Goal: Information Seeking & Learning: Find specific fact

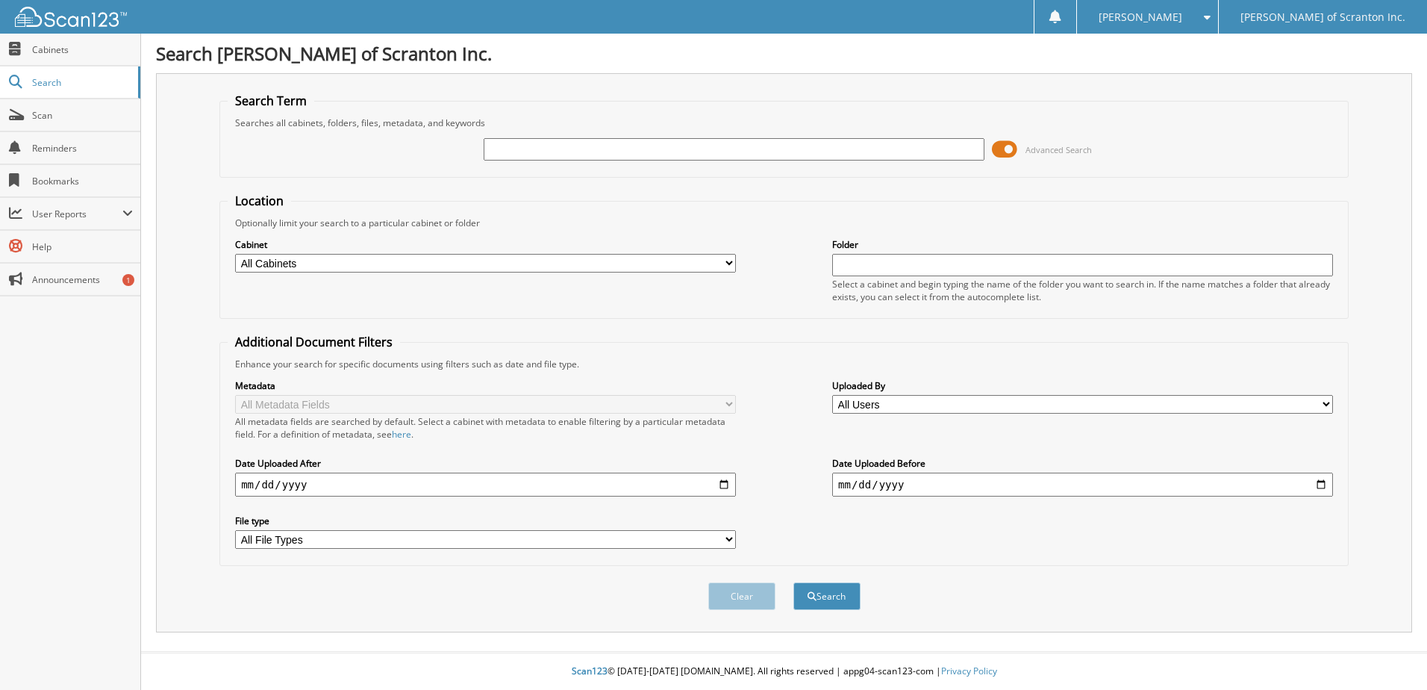
click at [517, 150] on input "text" at bounding box center [734, 149] width 501 height 22
type input "PA1217K"
click at [832, 601] on button "Search" at bounding box center [827, 596] width 67 height 28
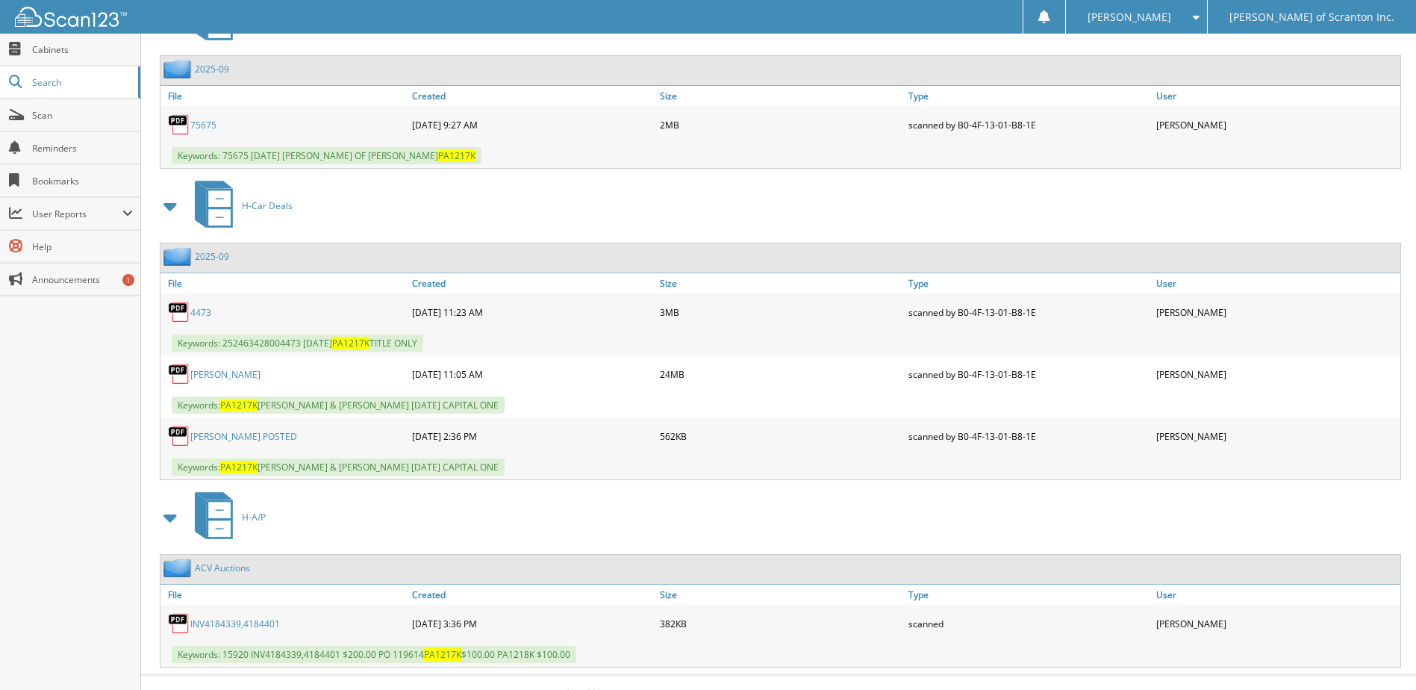
scroll to position [726, 0]
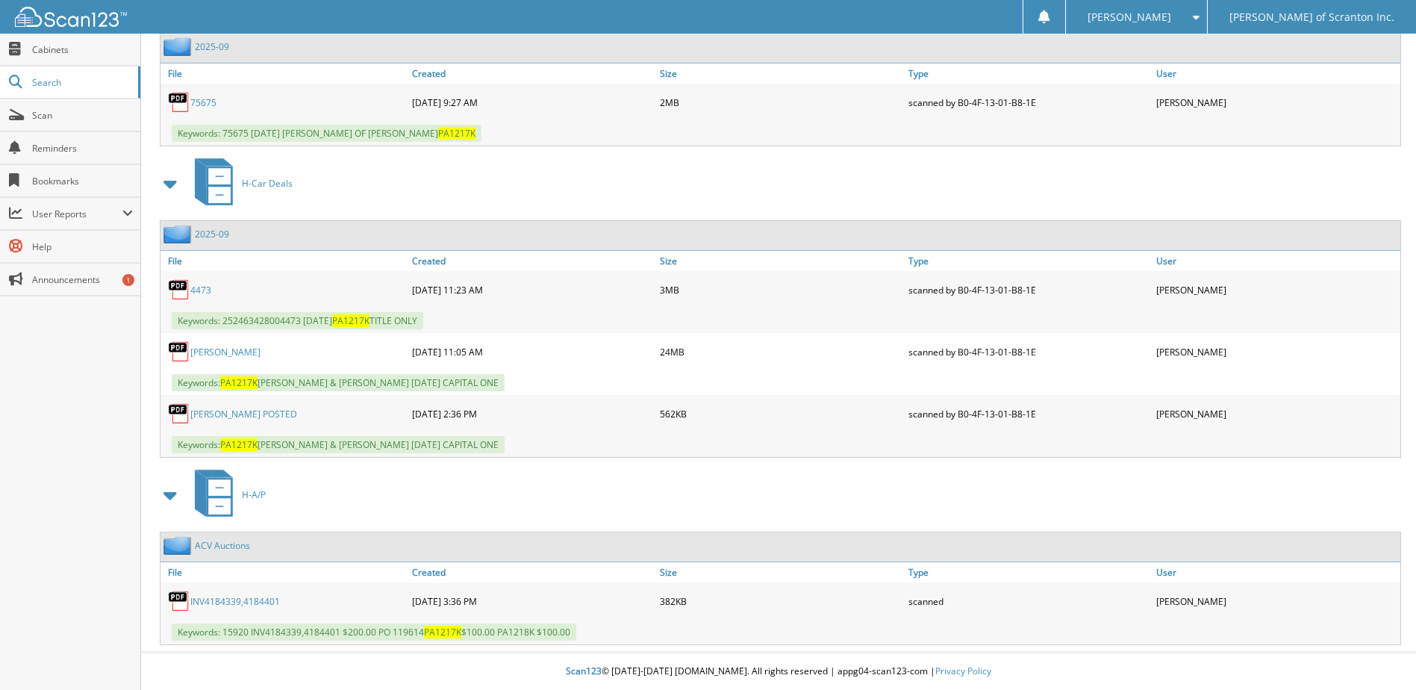
click at [204, 349] on link "[PERSON_NAME]" at bounding box center [225, 352] width 70 height 13
click at [203, 411] on link "GALIOTO POSTED" at bounding box center [243, 414] width 107 height 13
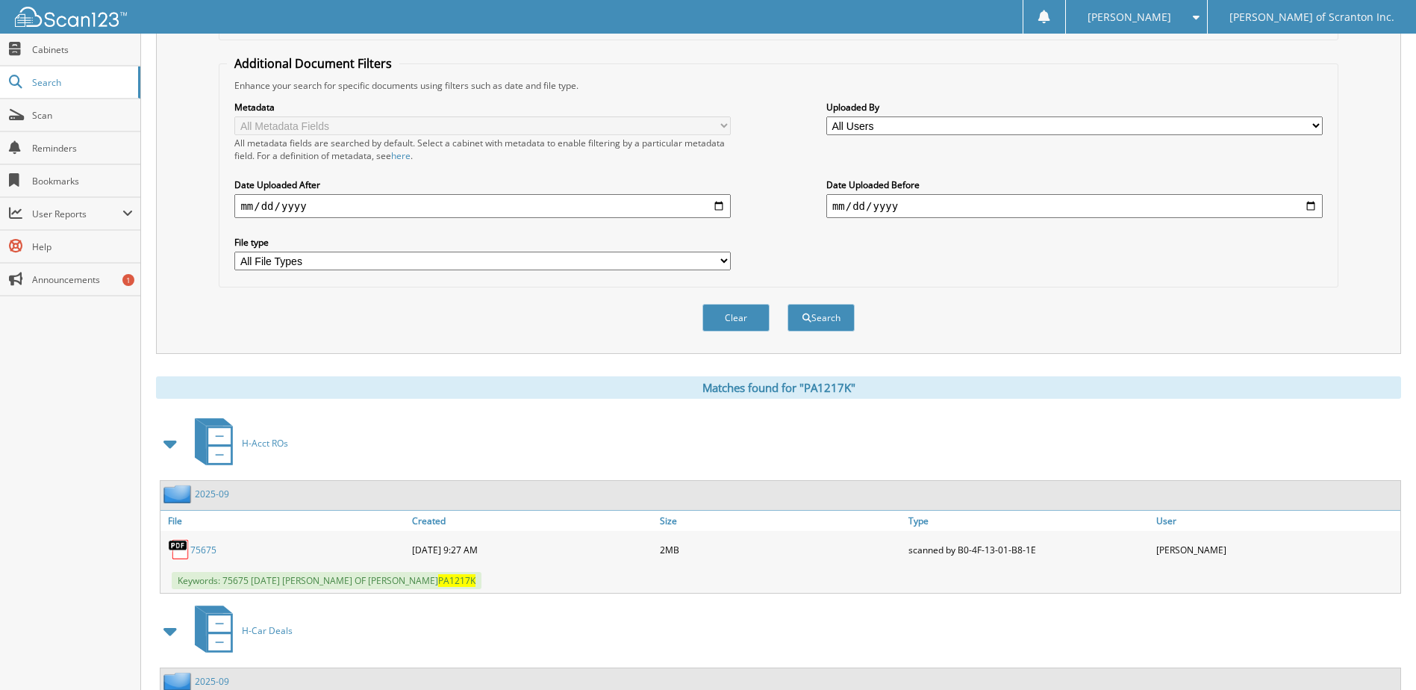
scroll to position [0, 0]
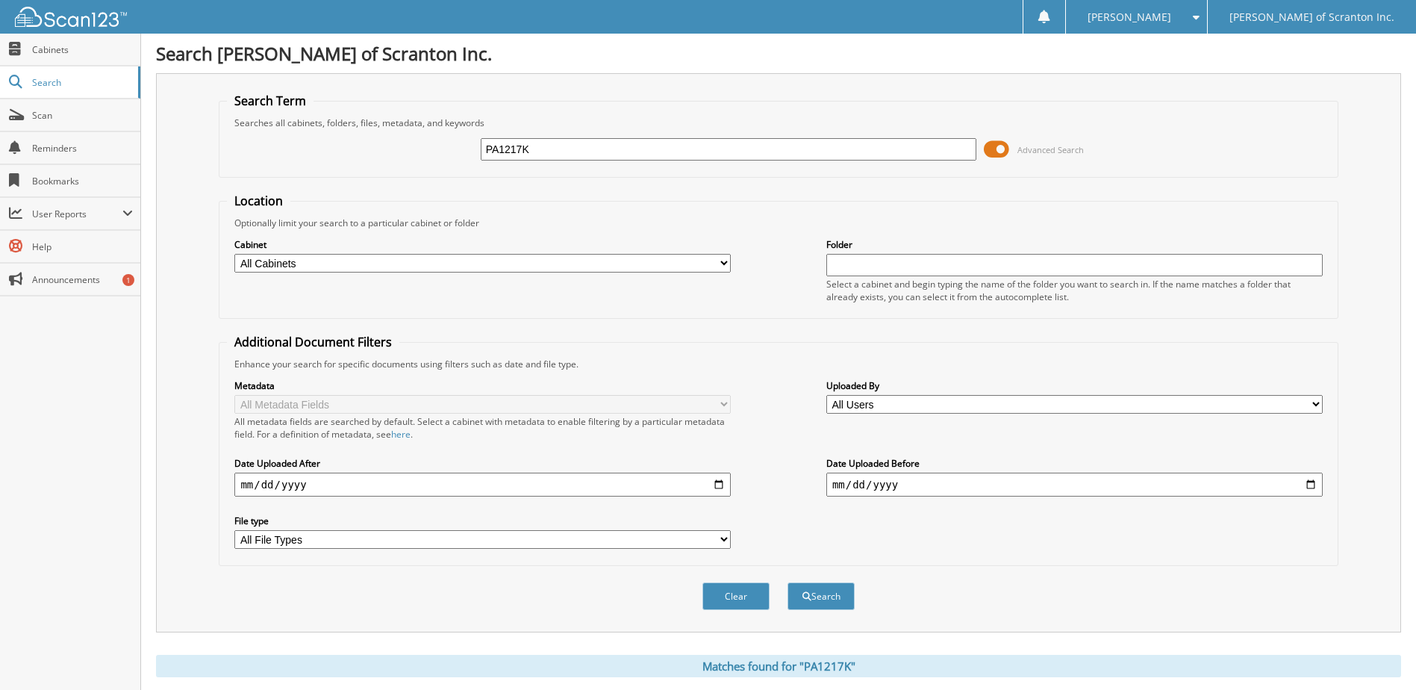
drag, startPoint x: 560, startPoint y: 146, endPoint x: 385, endPoint y: 135, distance: 175.0
click at [388, 142] on div "PA1217K Advanced Search" at bounding box center [778, 149] width 1103 height 40
paste input "DR1062ZA"
type input "DR1062ZA"
click at [816, 594] on button "Search" at bounding box center [821, 596] width 67 height 28
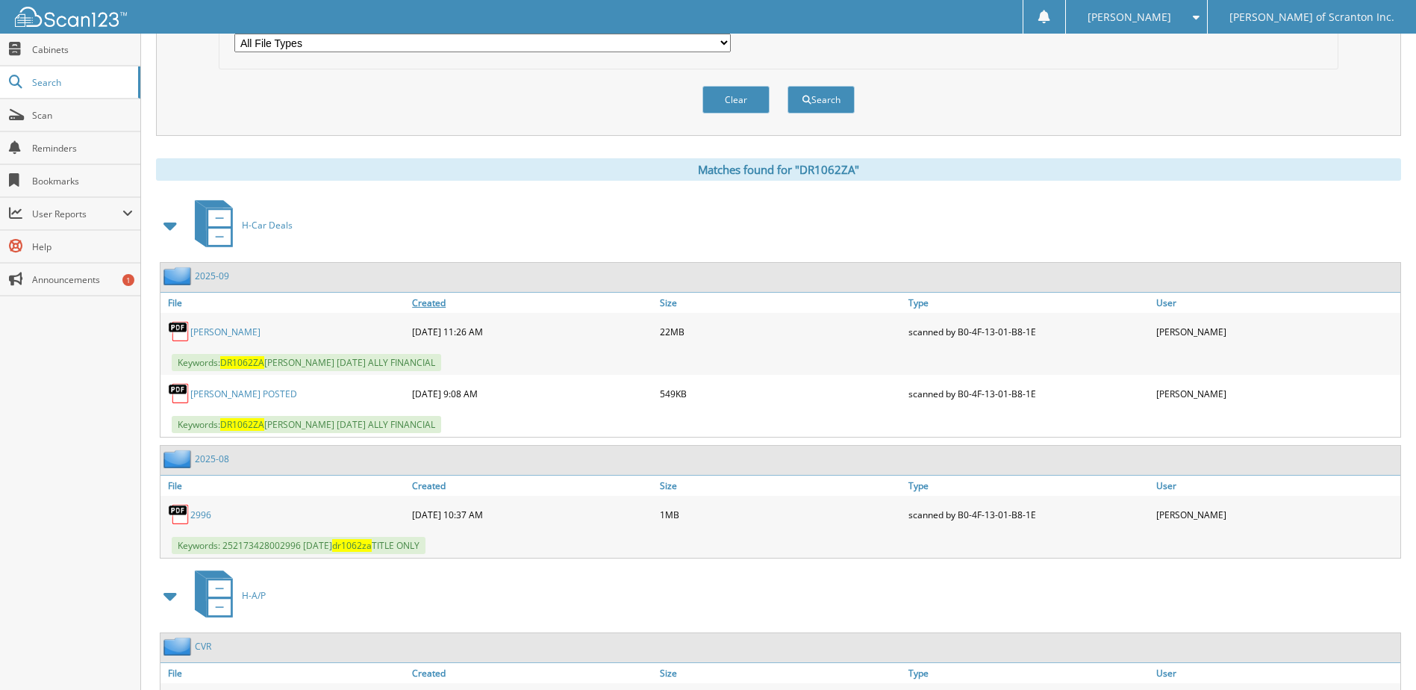
scroll to position [523, 0]
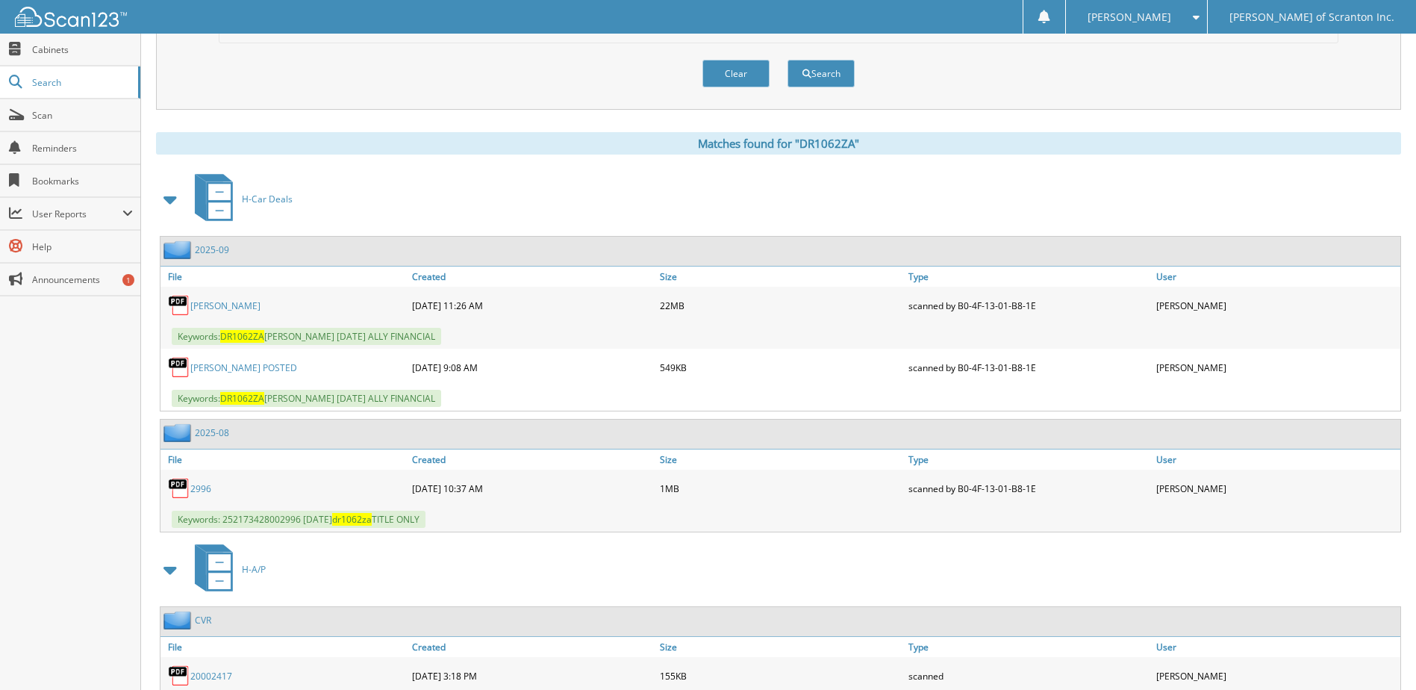
click at [225, 366] on link "[PERSON_NAME] POSTED" at bounding box center [243, 367] width 107 height 13
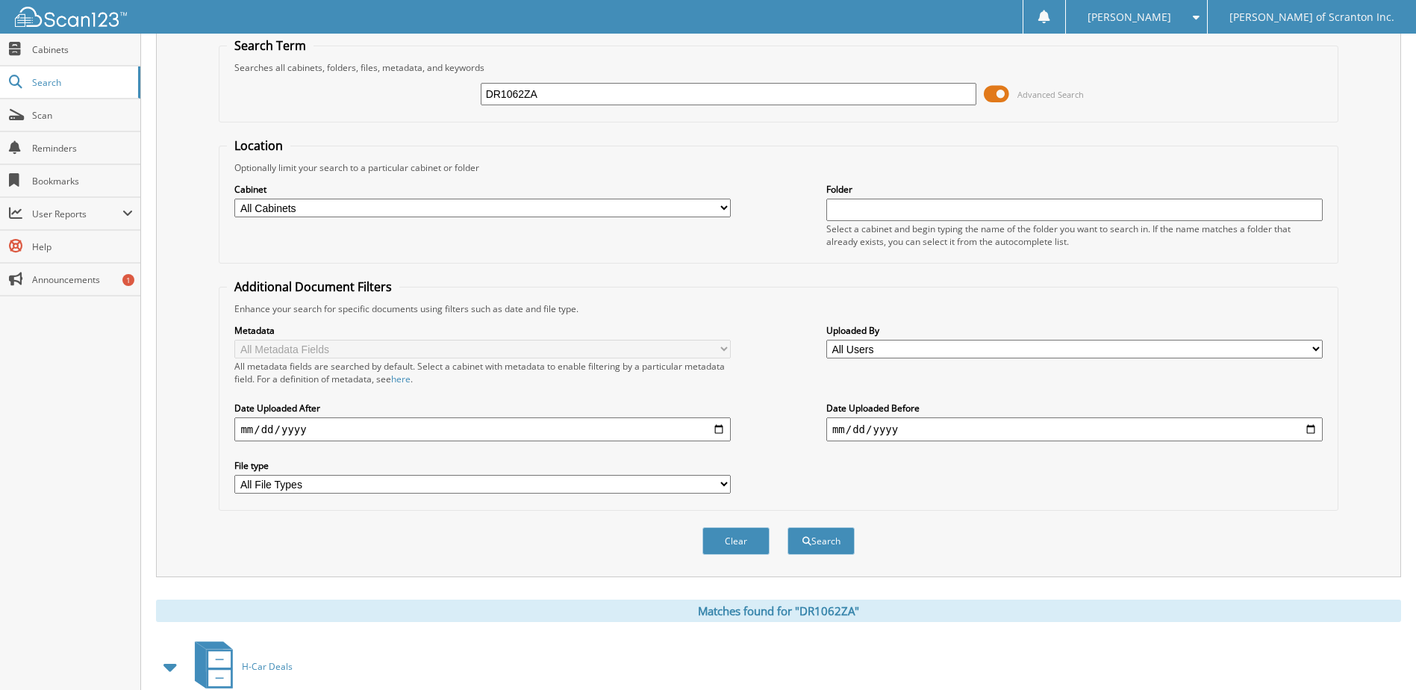
scroll to position [0, 0]
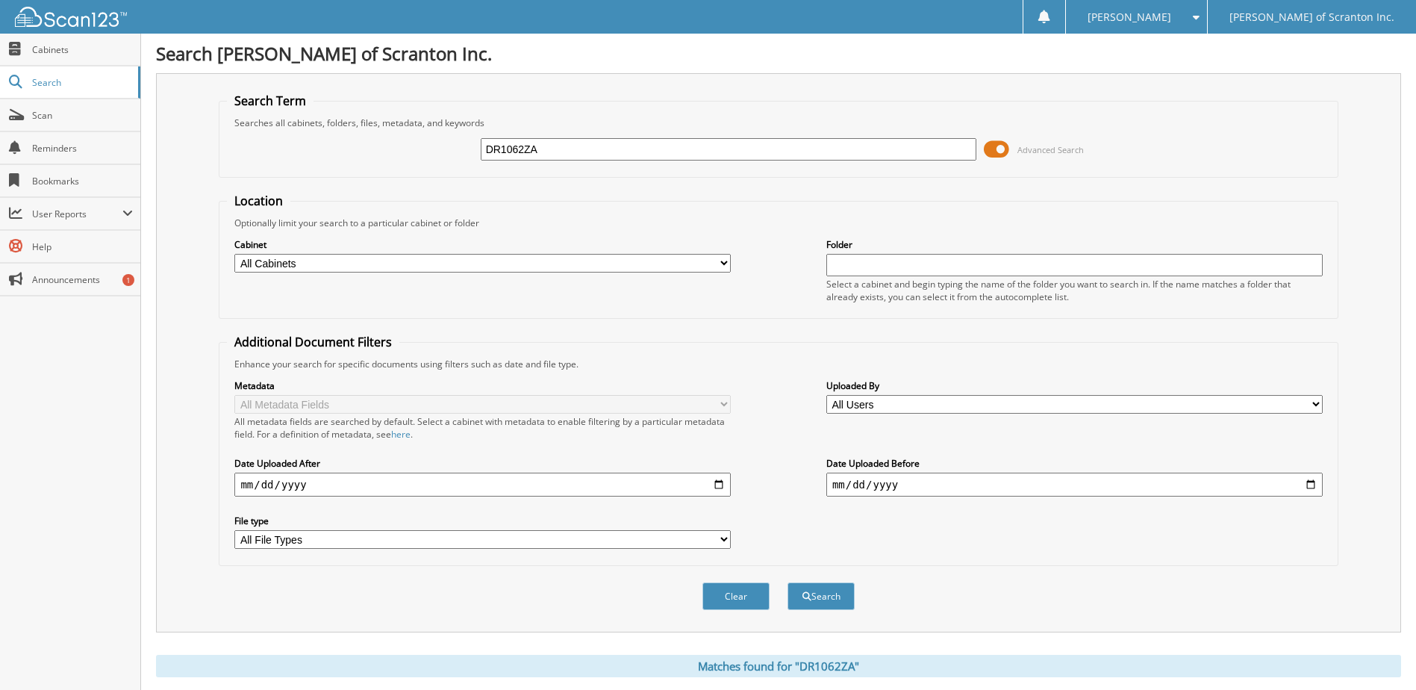
drag, startPoint x: 549, startPoint y: 154, endPoint x: 367, endPoint y: 154, distance: 182.1
click at [367, 156] on div "DR1062ZA Advanced Search" at bounding box center [778, 149] width 1103 height 40
paste input "PA1159JA"
type input "PA1159JAA"
click at [804, 589] on button "Search" at bounding box center [821, 596] width 67 height 28
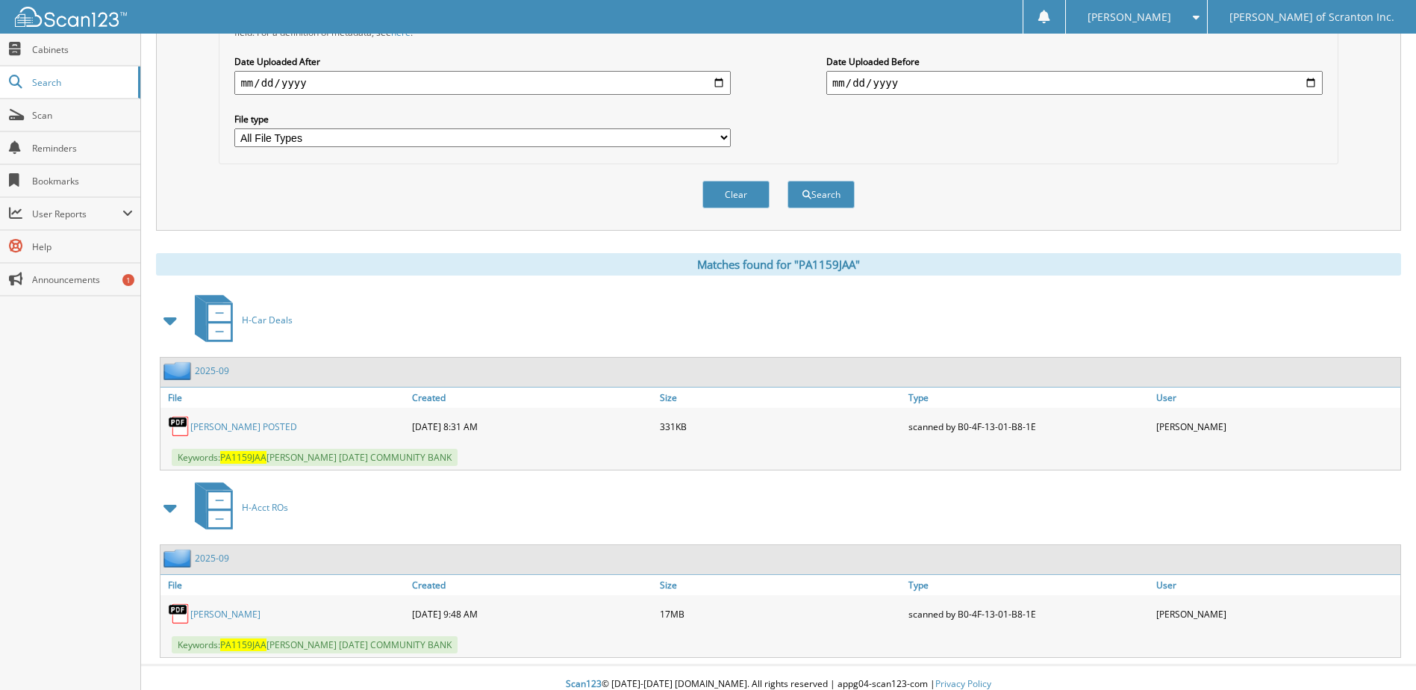
scroll to position [415, 0]
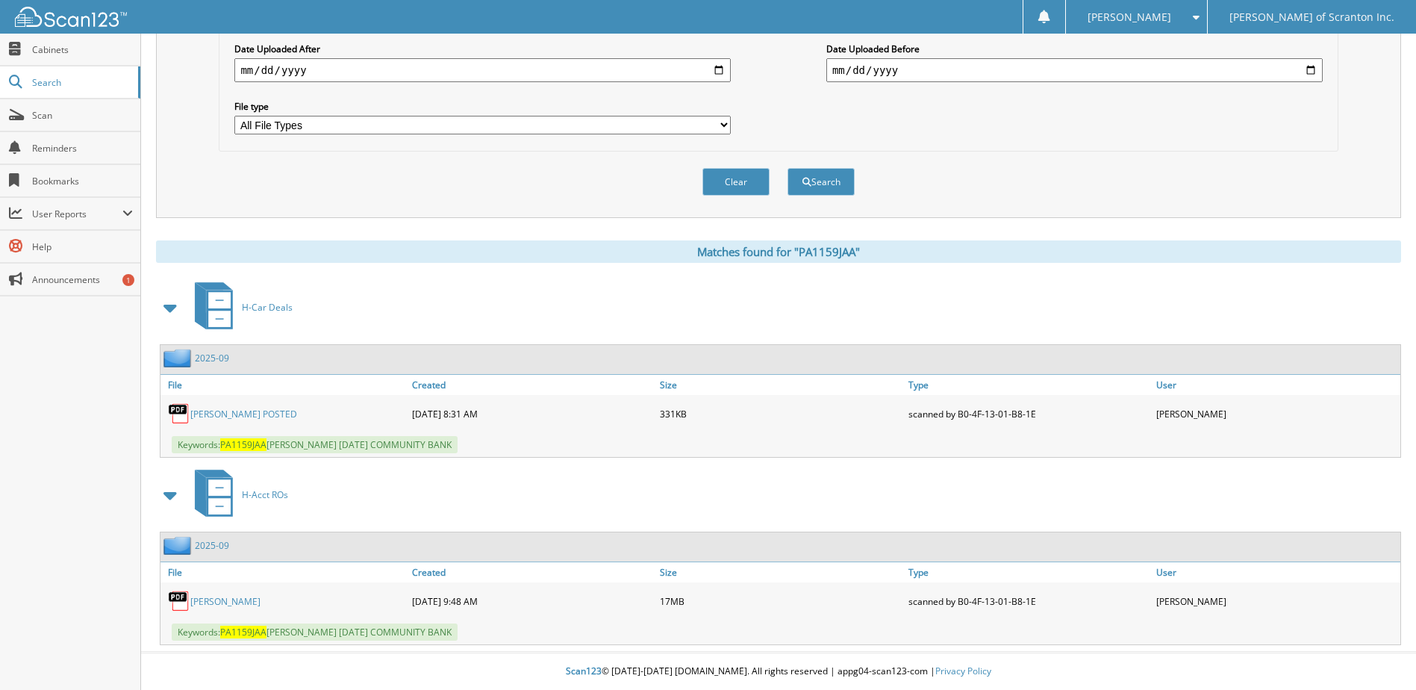
click at [237, 409] on link "STOECKEL POSTED" at bounding box center [243, 414] width 107 height 13
